Goal: Transaction & Acquisition: Purchase product/service

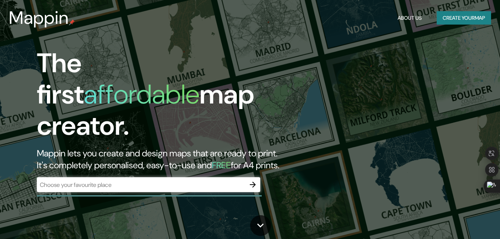
click at [99, 182] on div "​" at bounding box center [148, 184] width 223 height 15
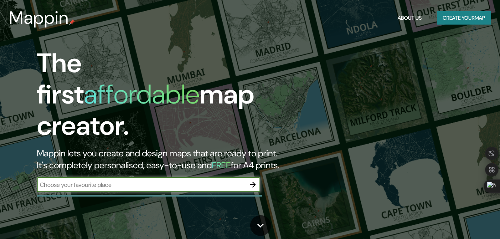
paste input "[GEOGRAPHIC_DATA]"
type input "[GEOGRAPHIC_DATA]"
click at [254, 182] on icon "button" at bounding box center [253, 185] width 6 height 6
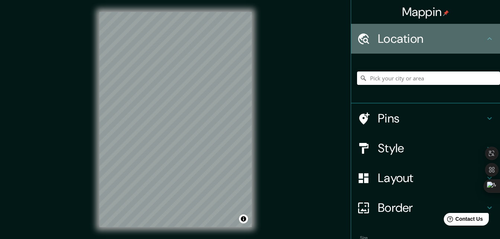
click at [414, 45] on h4 "Location" at bounding box center [431, 38] width 107 height 15
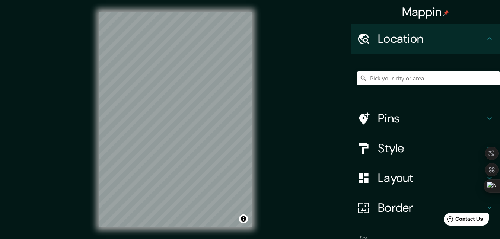
click at [397, 80] on input "Pick your city or area" at bounding box center [428, 77] width 143 height 13
paste input "[GEOGRAPHIC_DATA]"
click at [397, 80] on input "[STREET_ADDRESS][US_STATE]" at bounding box center [428, 77] width 143 height 13
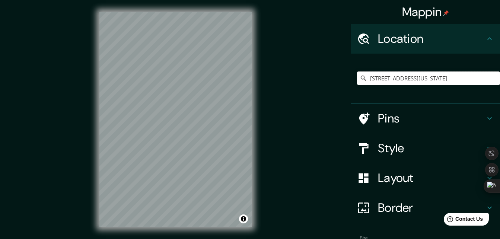
click at [397, 80] on input "[STREET_ADDRESS][US_STATE]" at bounding box center [428, 77] width 143 height 13
paste input "[GEOGRAPHIC_DATA]"
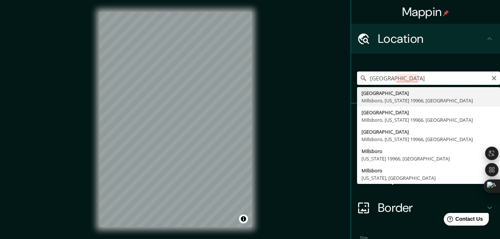
click at [397, 80] on input "[GEOGRAPHIC_DATA]" at bounding box center [428, 77] width 143 height 13
click at [392, 79] on input "[GEOGRAPHIC_DATA]" at bounding box center [428, 77] width 143 height 13
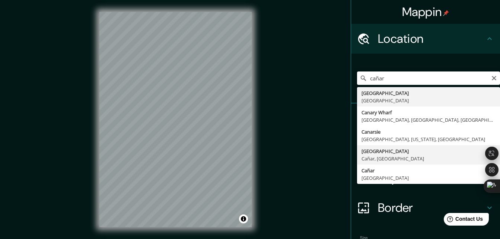
type input "[GEOGRAPHIC_DATA], [GEOGRAPHIC_DATA], [GEOGRAPHIC_DATA]"
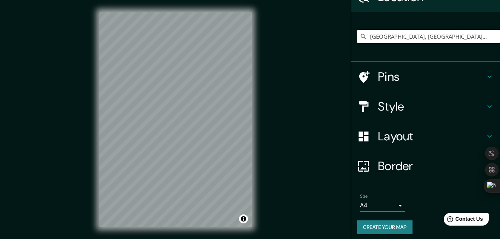
scroll to position [46, 0]
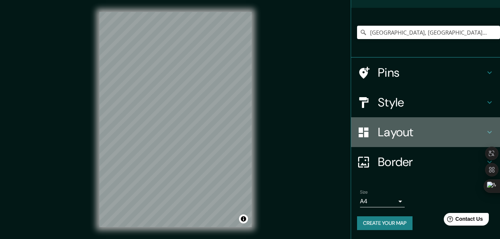
click at [400, 134] on h4 "Layout" at bounding box center [431, 132] width 107 height 15
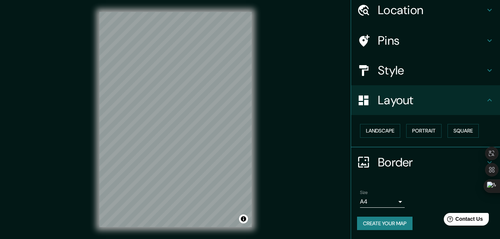
scroll to position [29, 0]
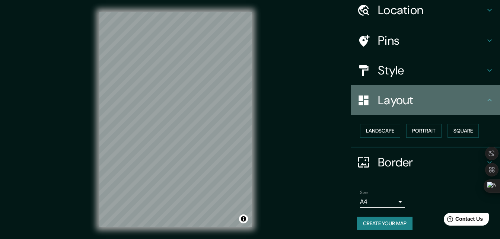
click at [415, 108] on div "Layout" at bounding box center [425, 100] width 149 height 30
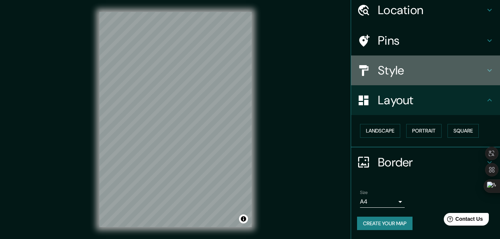
click at [399, 85] on div "Style" at bounding box center [425, 70] width 149 height 30
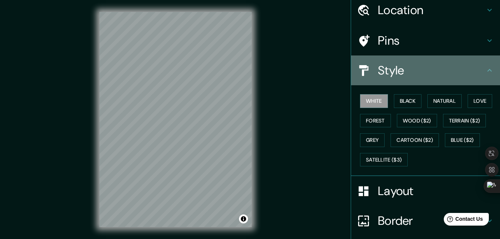
click at [399, 85] on div "Style" at bounding box center [425, 70] width 149 height 30
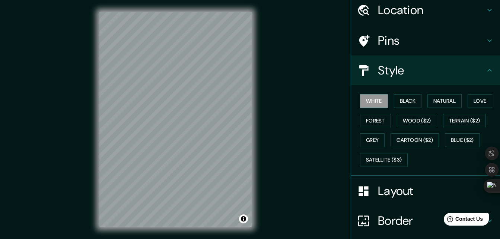
scroll to position [0, 0]
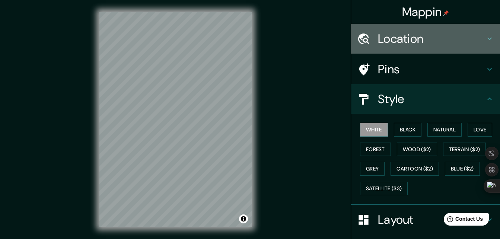
click at [398, 38] on h4 "Location" at bounding box center [431, 38] width 107 height 15
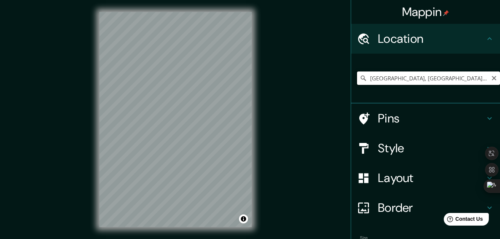
click at [397, 77] on input "[GEOGRAPHIC_DATA], [GEOGRAPHIC_DATA], [GEOGRAPHIC_DATA]" at bounding box center [428, 77] width 143 height 13
click at [361, 79] on icon at bounding box center [363, 78] width 5 height 5
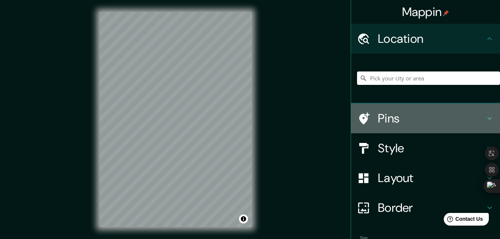
click at [390, 131] on div "Pins" at bounding box center [425, 119] width 149 height 30
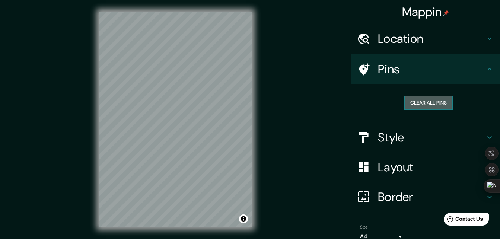
click at [427, 108] on button "Clear all pins" at bounding box center [428, 103] width 48 height 14
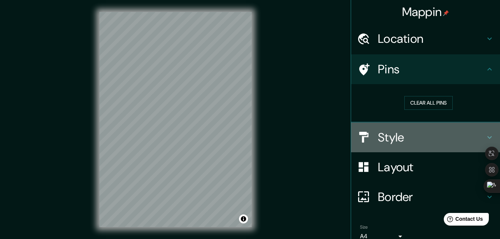
click at [403, 135] on h4 "Style" at bounding box center [431, 137] width 107 height 15
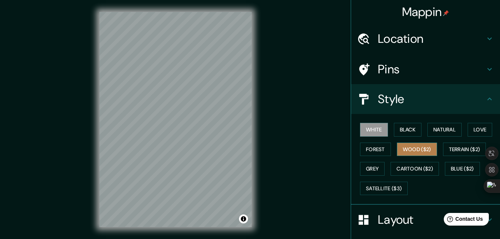
click at [410, 145] on button "Wood ($2)" at bounding box center [417, 150] width 40 height 14
click at [403, 130] on button "Black" at bounding box center [408, 130] width 28 height 14
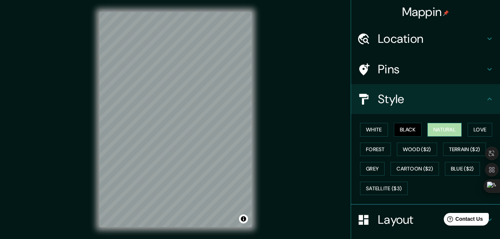
click at [430, 129] on button "Natural" at bounding box center [444, 130] width 34 height 14
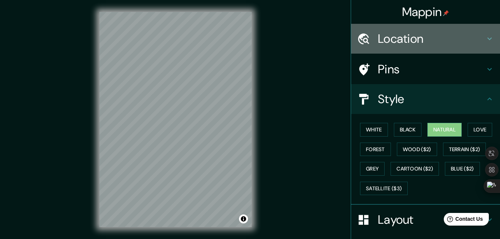
click at [423, 42] on h4 "Location" at bounding box center [431, 38] width 107 height 15
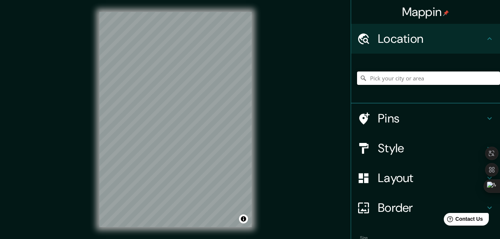
click at [382, 74] on input "Pick your city or area" at bounding box center [428, 77] width 143 height 13
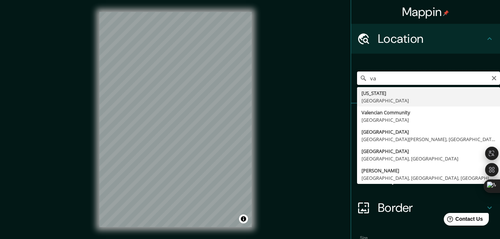
type input "v"
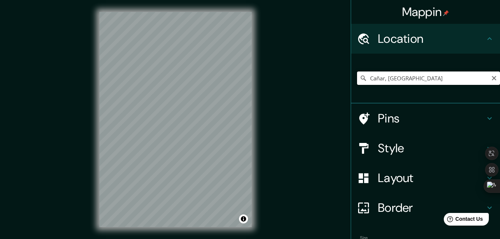
click at [398, 77] on input "Cañar, [GEOGRAPHIC_DATA]" at bounding box center [428, 77] width 143 height 13
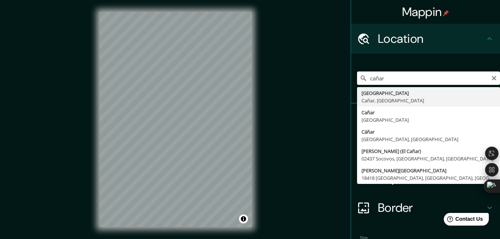
type input "[GEOGRAPHIC_DATA], [GEOGRAPHIC_DATA], [GEOGRAPHIC_DATA]"
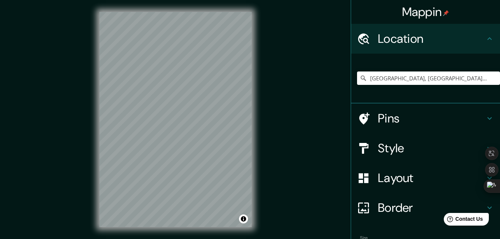
click at [255, 120] on div "© Mapbox © OpenStreetMap Improve this map" at bounding box center [176, 119] width 176 height 239
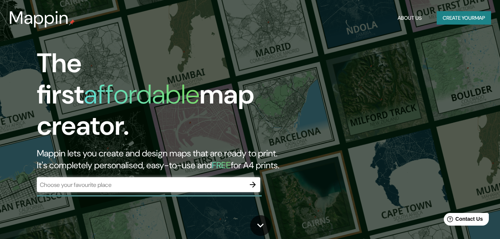
click at [110, 182] on div "​" at bounding box center [148, 184] width 223 height 15
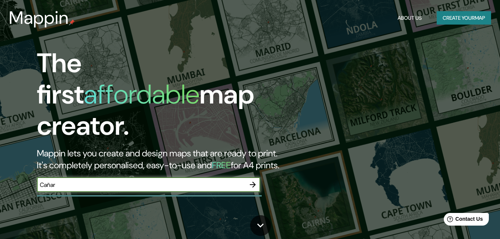
type input "Cañar"
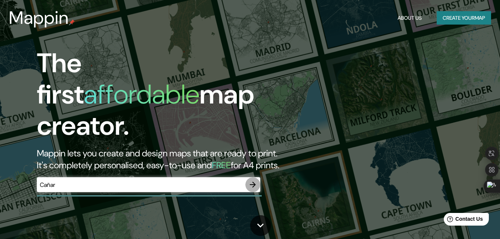
click at [254, 180] on icon "button" at bounding box center [252, 184] width 9 height 9
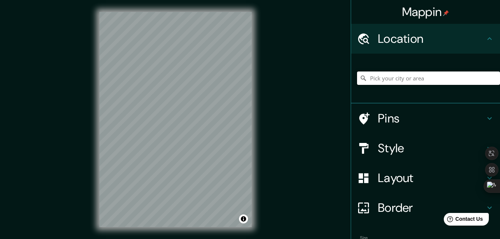
click at [406, 77] on input "Pick your city or area" at bounding box center [428, 77] width 143 height 13
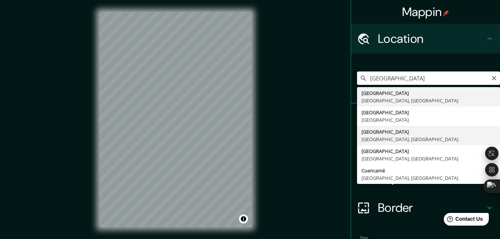
type input "[GEOGRAPHIC_DATA], [GEOGRAPHIC_DATA], [GEOGRAPHIC_DATA]"
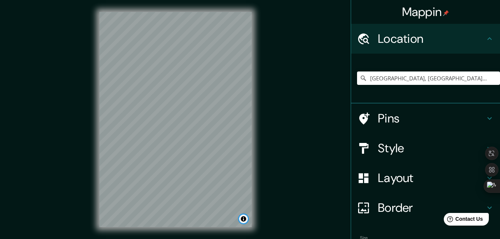
click at [244, 219] on button "Toggle attribution" at bounding box center [243, 218] width 9 height 9
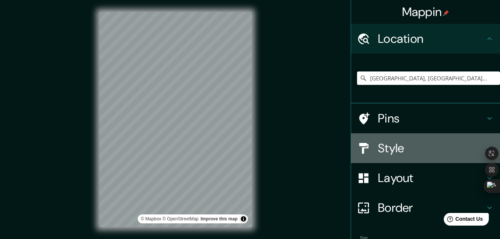
click at [398, 148] on h4 "Style" at bounding box center [431, 148] width 107 height 15
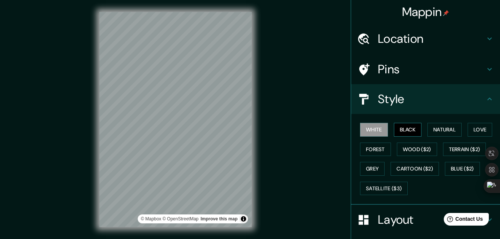
drag, startPoint x: 402, startPoint y: 140, endPoint x: 402, endPoint y: 132, distance: 8.6
click at [402, 132] on div "White Black Natural Love Forest Wood ($2) Terrain ($2) Grey Cartoon ($2) Blue (…" at bounding box center [428, 159] width 143 height 78
click at [402, 132] on button "Black" at bounding box center [408, 130] width 28 height 14
click at [433, 128] on button "Natural" at bounding box center [444, 130] width 34 height 14
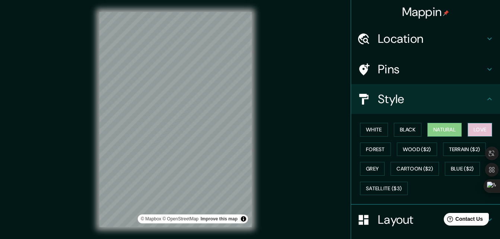
click at [470, 129] on button "Love" at bounding box center [480, 130] width 25 height 14
click at [441, 127] on button "Natural" at bounding box center [444, 130] width 34 height 14
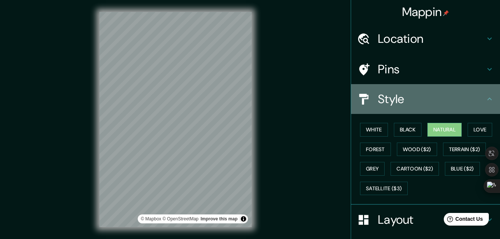
click at [414, 100] on h4 "Style" at bounding box center [431, 99] width 107 height 15
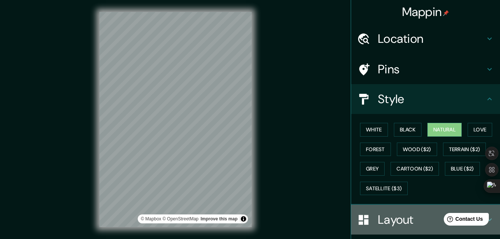
click at [387, 220] on h4 "Layout" at bounding box center [431, 219] width 107 height 15
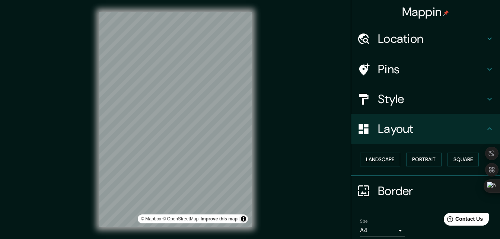
scroll to position [15, 0]
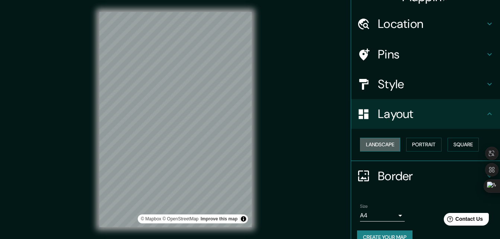
click at [387, 141] on button "Landscape" at bounding box center [380, 145] width 40 height 14
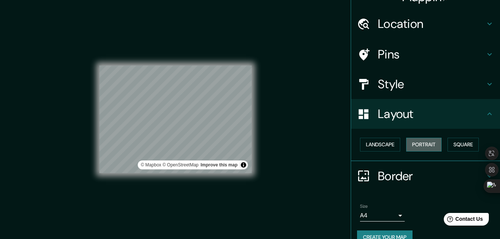
click at [419, 144] on button "Portrait" at bounding box center [423, 145] width 35 height 14
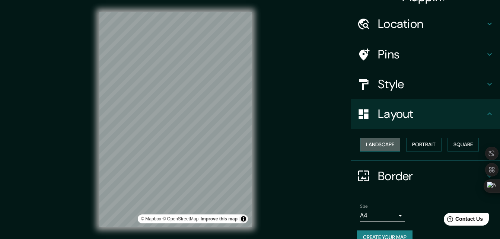
click at [378, 146] on button "Landscape" at bounding box center [380, 145] width 40 height 14
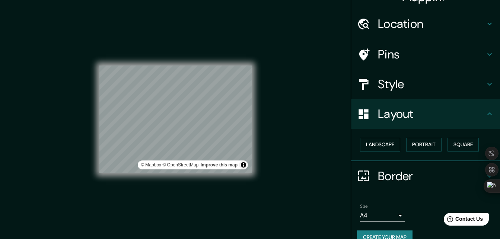
scroll to position [0, 0]
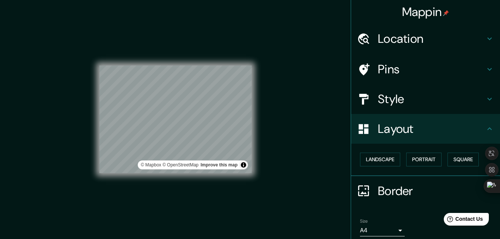
click at [412, 69] on h4 "Pins" at bounding box center [431, 69] width 107 height 15
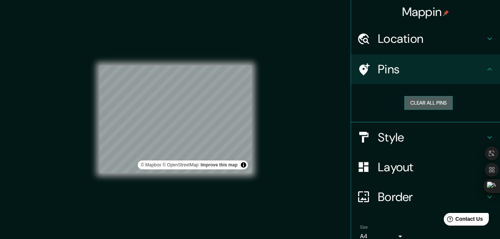
click at [442, 102] on button "Clear all pins" at bounding box center [428, 103] width 48 height 14
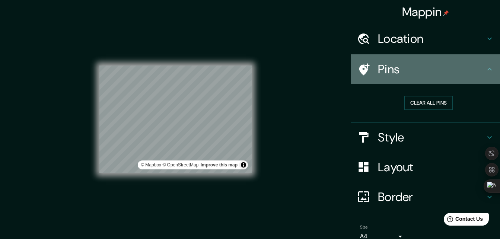
click at [423, 74] on h4 "Pins" at bounding box center [431, 69] width 107 height 15
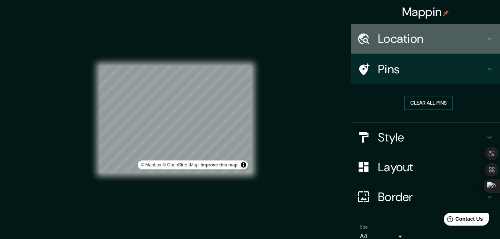
click at [397, 42] on h4 "Location" at bounding box center [431, 38] width 107 height 15
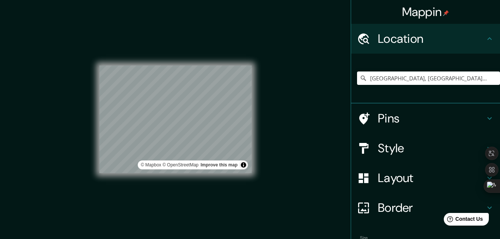
click at [397, 42] on h4 "Location" at bounding box center [431, 38] width 107 height 15
click at [242, 165] on button "Toggle attribution" at bounding box center [243, 164] width 9 height 9
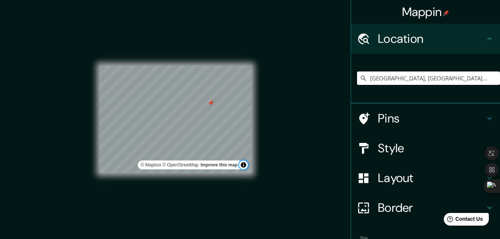
click at [242, 165] on button "Toggle attribution" at bounding box center [243, 164] width 9 height 9
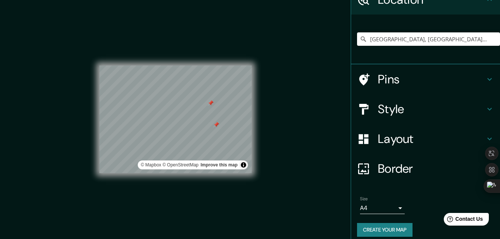
scroll to position [46, 0]
